Goal: Task Accomplishment & Management: Manage account settings

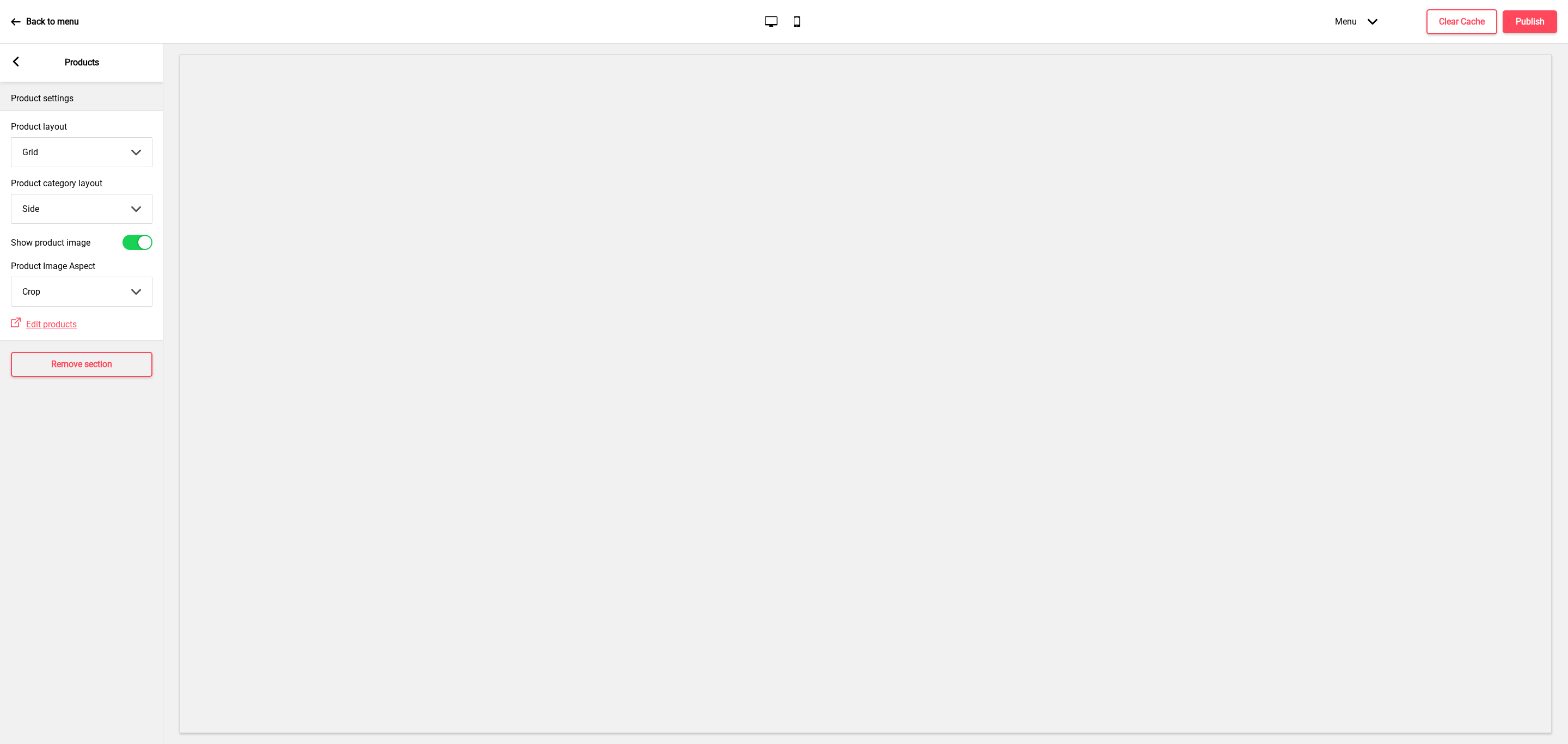
select select "side"
click at [93, 157] on select "Grid List" at bounding box center [82, 152] width 141 height 29
select select "list"
click at [12, 138] on select "Grid List" at bounding box center [82, 152] width 141 height 29
click at [85, 202] on select "Top Side" at bounding box center [82, 208] width 141 height 29
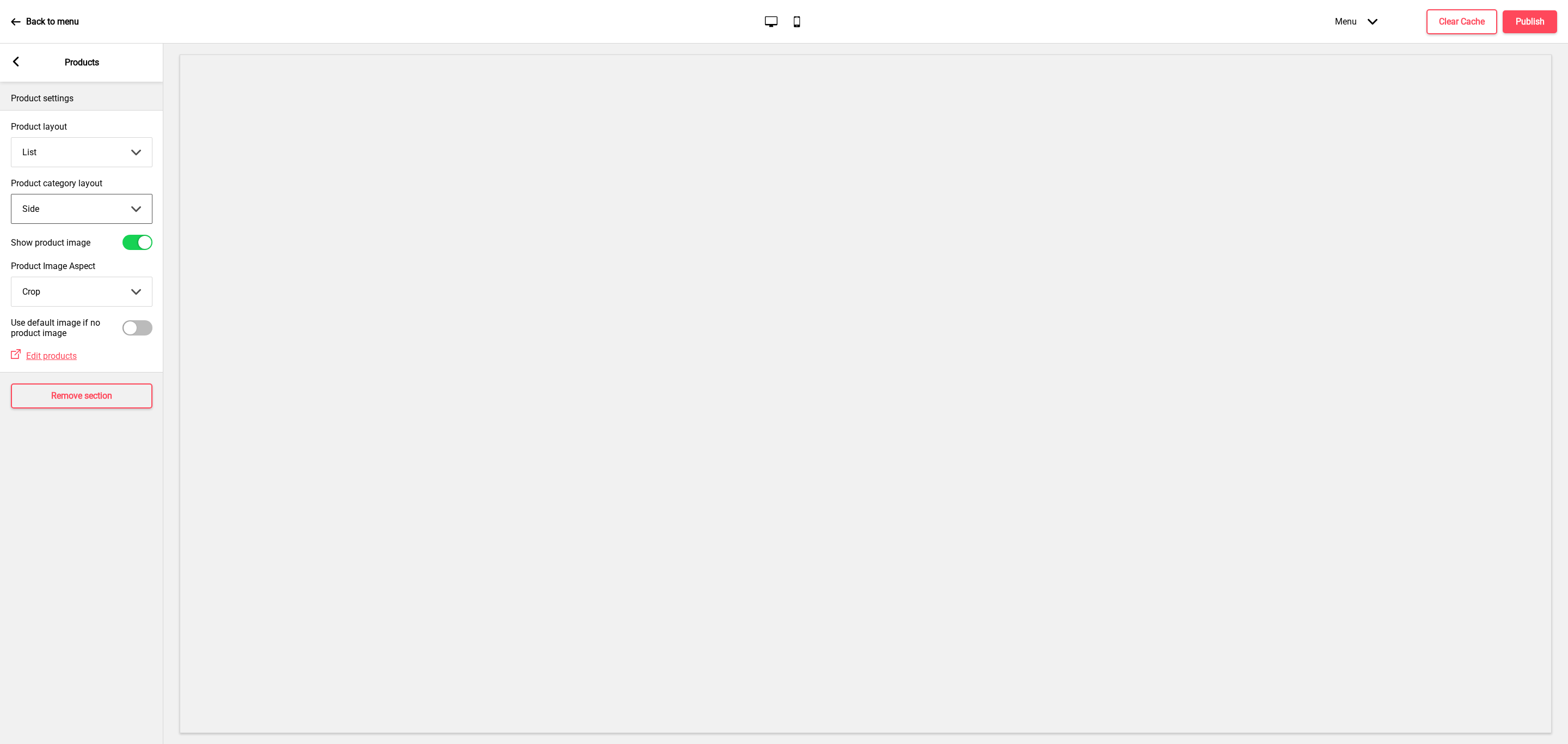
select select "top"
click at [12, 195] on select "Top Side" at bounding box center [82, 208] width 141 height 29
click at [1522, 25] on h4 "Publish" at bounding box center [1530, 22] width 29 height 12
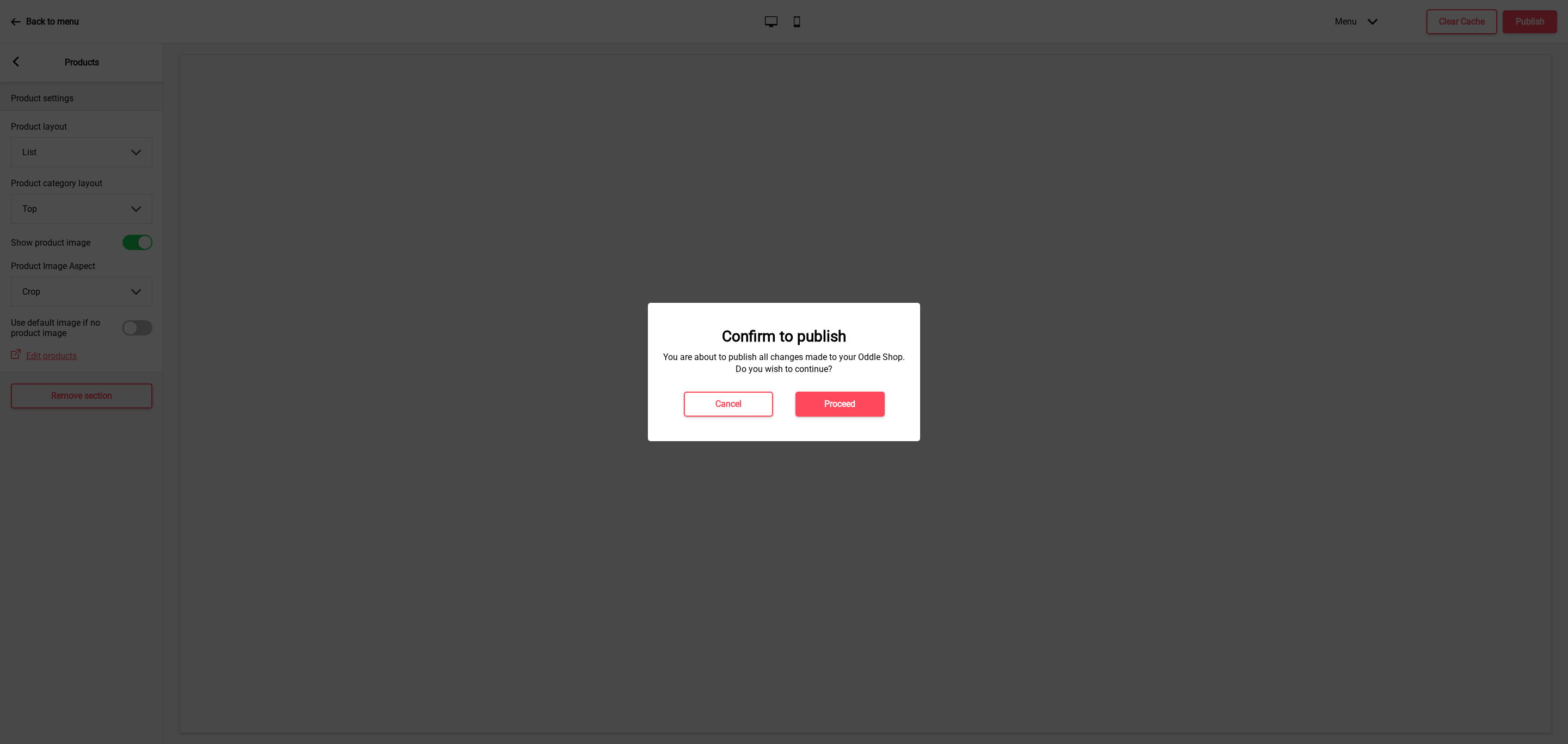
click at [841, 402] on h4 "Proceed" at bounding box center [839, 404] width 31 height 12
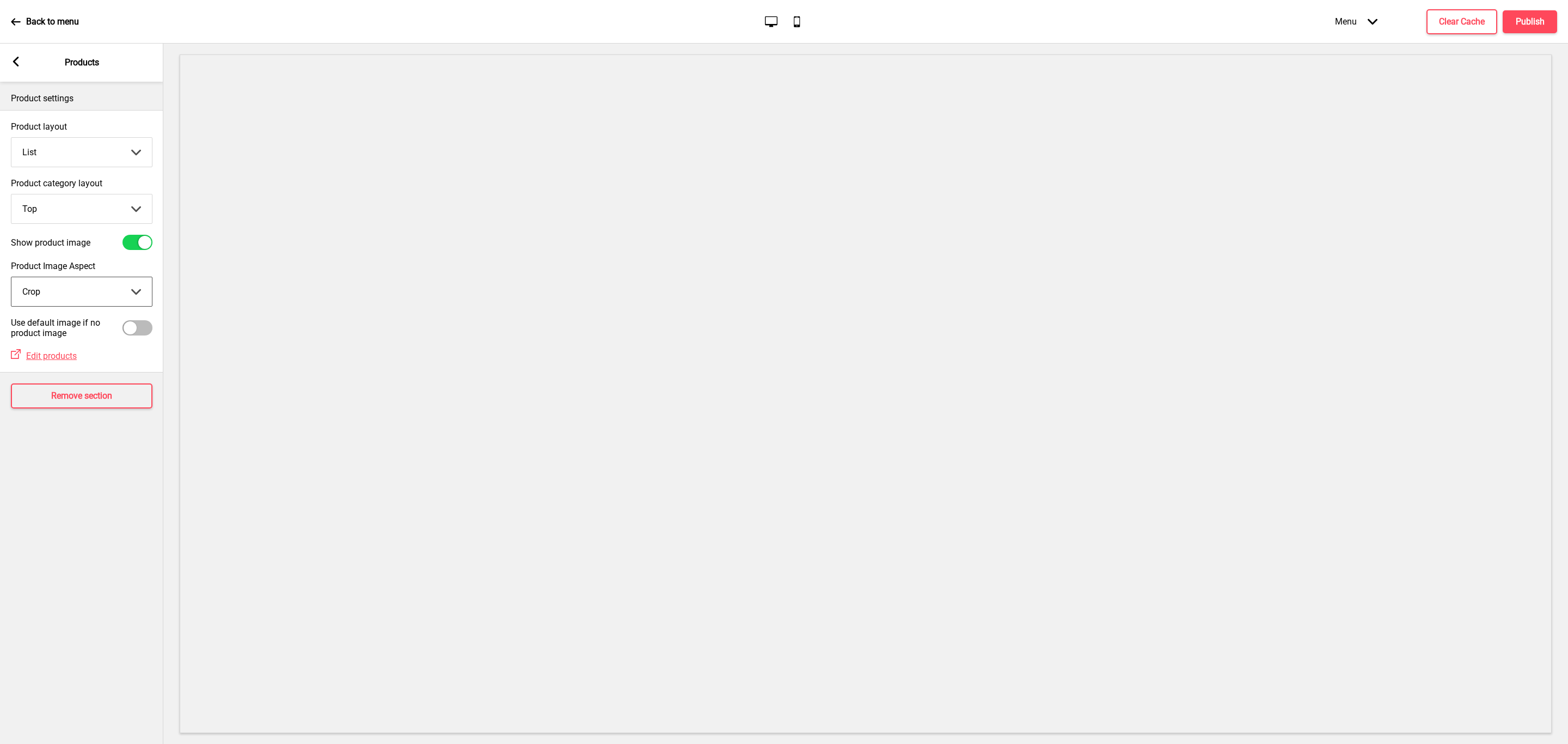
click at [118, 284] on select "Crop Natural" at bounding box center [82, 291] width 141 height 29
select select "contain"
click at [12, 278] on select "Crop Natural" at bounding box center [82, 291] width 141 height 29
click at [80, 206] on select "Top Side" at bounding box center [82, 208] width 141 height 29
click at [1519, 9] on div "Menu Arrow down Product Page Store Information Checkout Thank you Terms & Condi…" at bounding box center [1424, 21] width 265 height 32
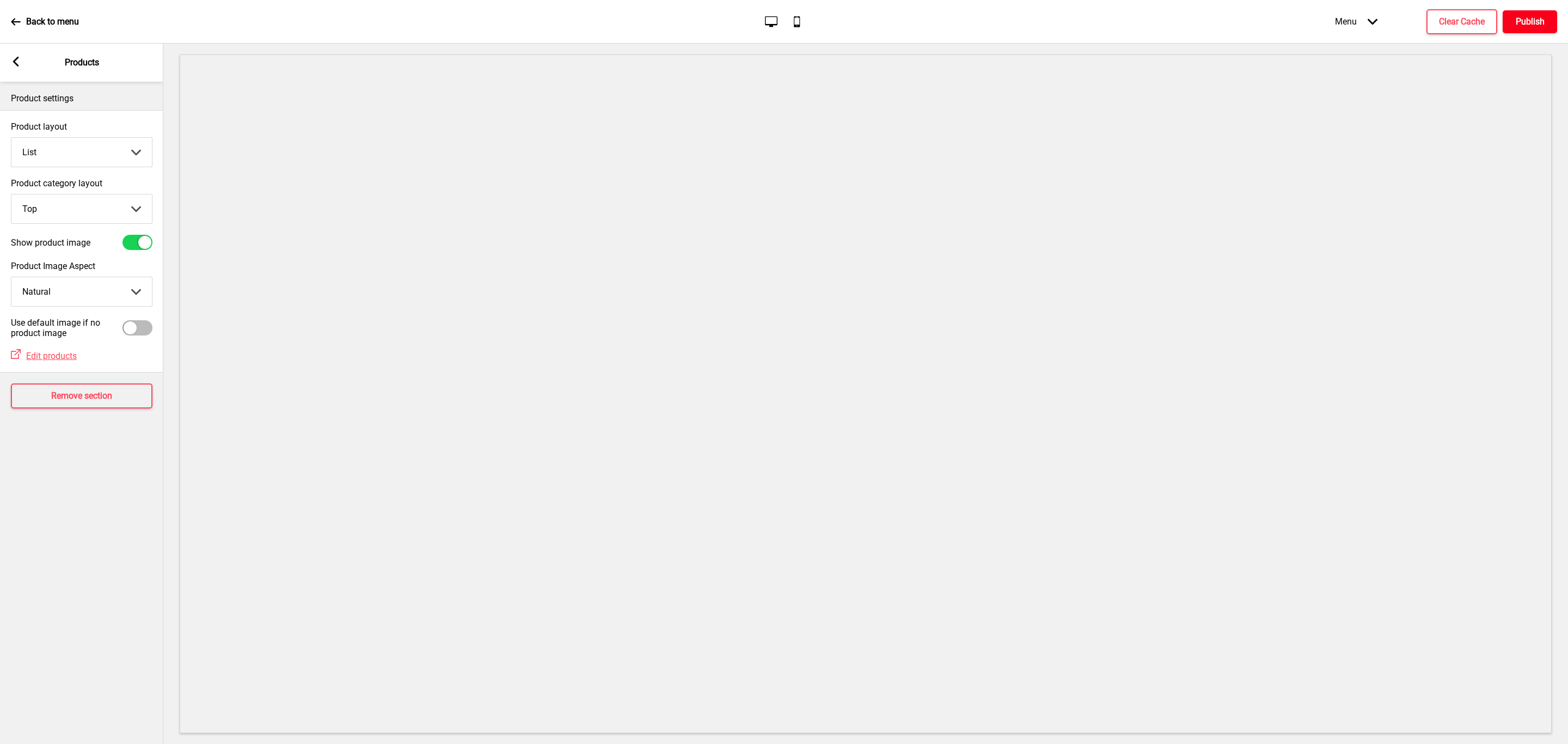
click at [1524, 22] on h4 "Publish" at bounding box center [1530, 22] width 29 height 12
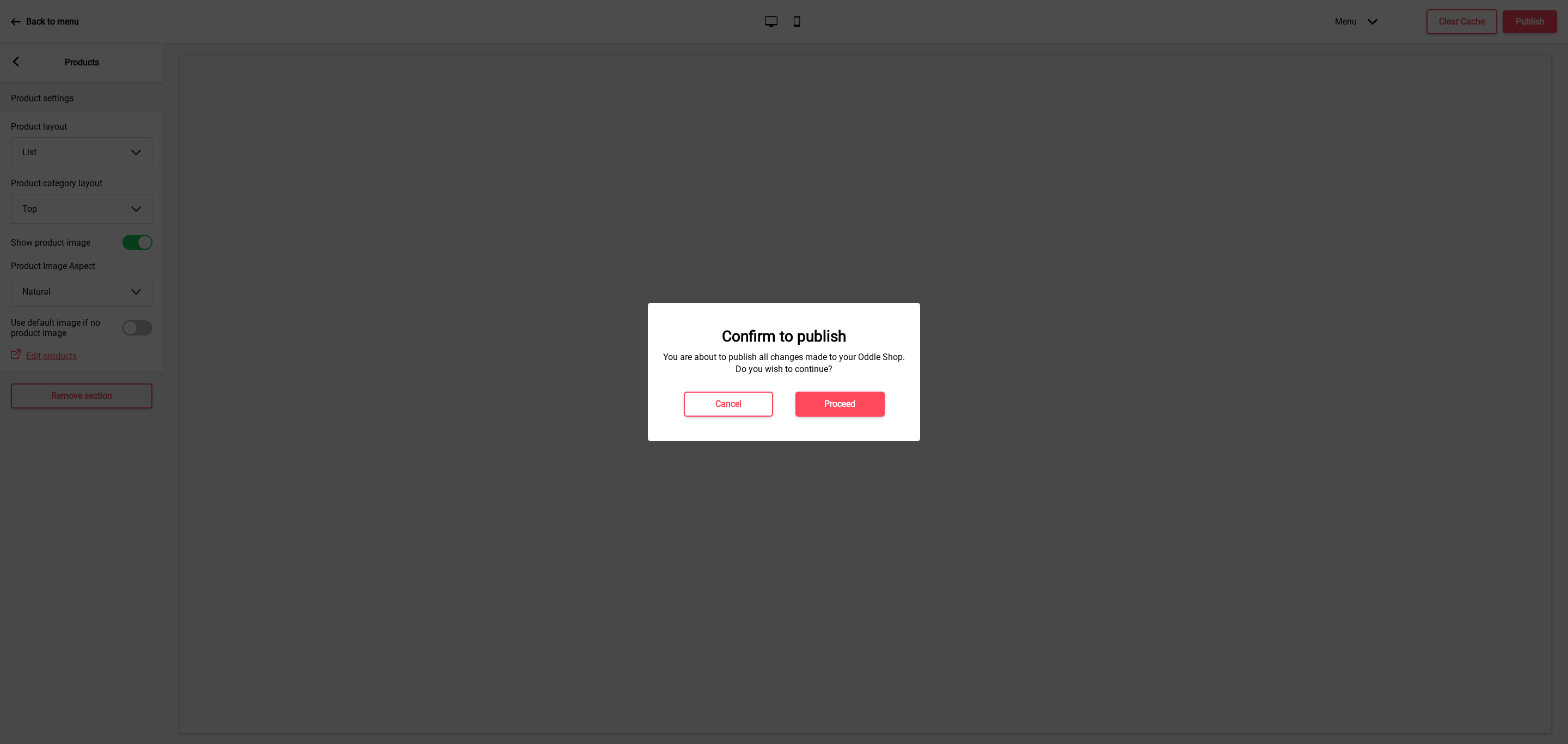
click at [841, 400] on h4 "Proceed" at bounding box center [839, 404] width 31 height 12
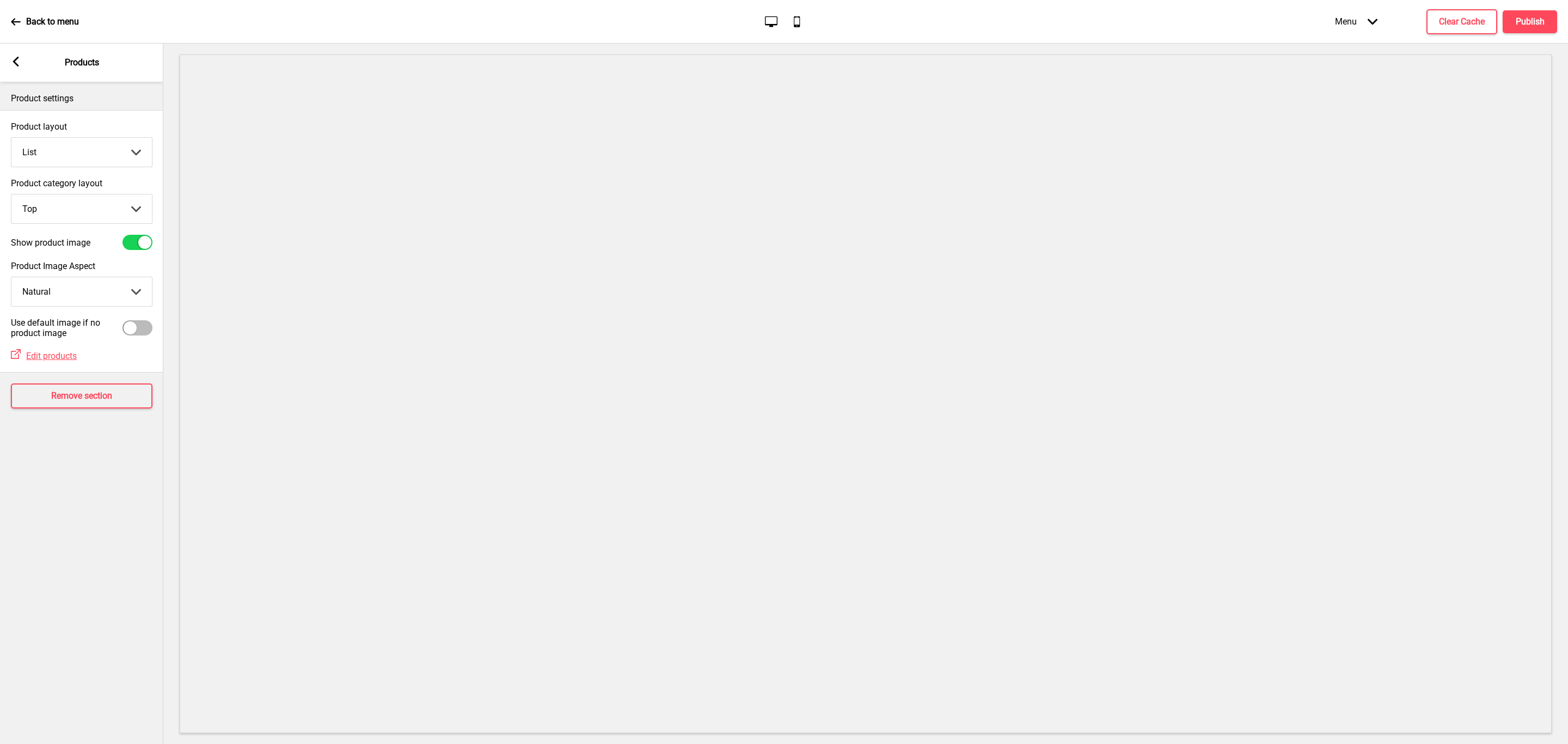
click at [13, 54] on div "Arrow left Products" at bounding box center [82, 63] width 163 height 38
click at [28, 29] on div "Back to menu" at bounding box center [45, 22] width 68 height 29
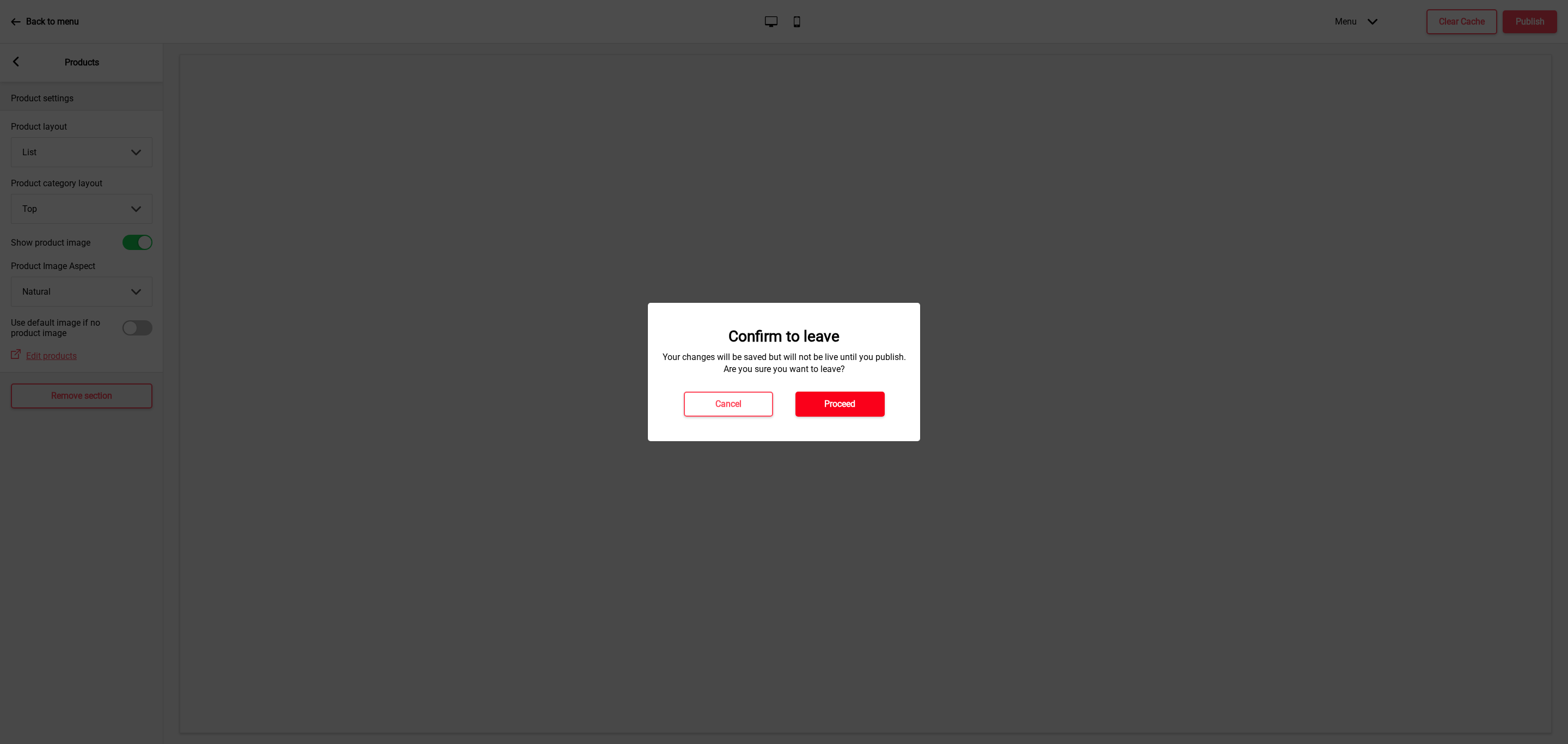
click at [837, 402] on h4 "Proceed" at bounding box center [839, 404] width 31 height 12
